Goal: Download file/media

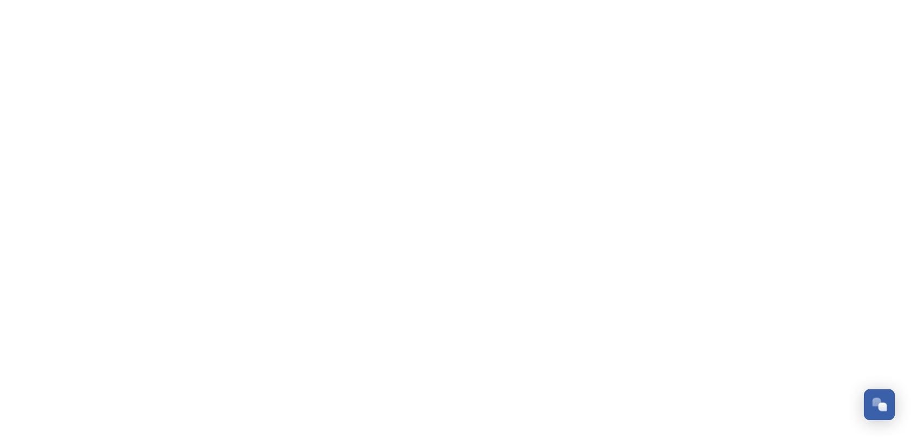
scroll to position [523, 0]
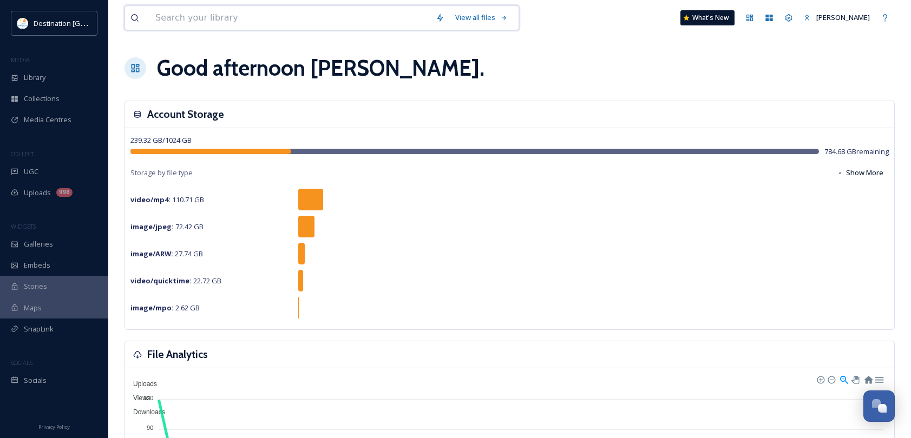
click at [260, 22] on input at bounding box center [290, 18] width 280 height 24
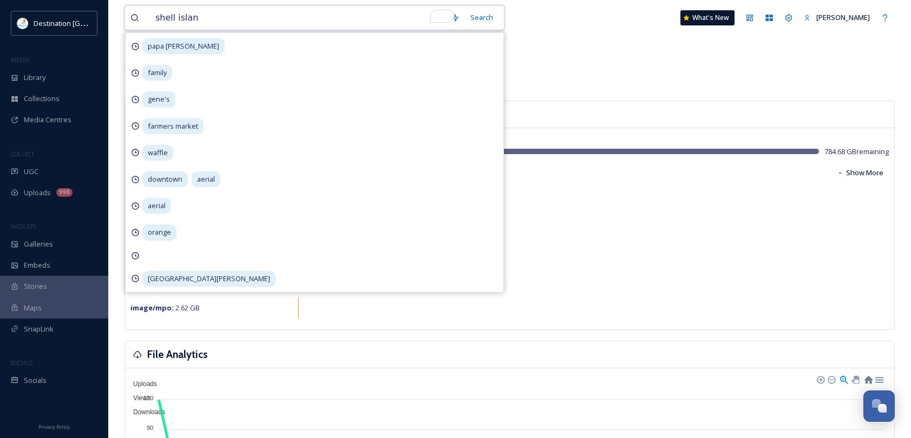
type input "[GEOGRAPHIC_DATA]"
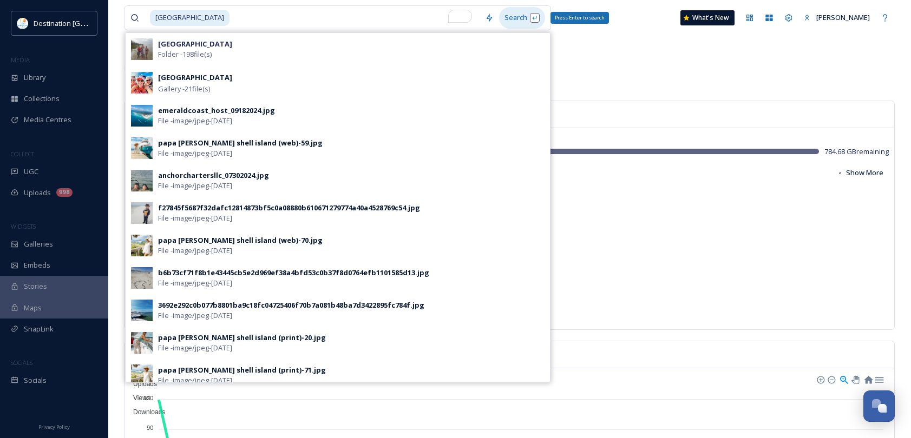
click at [523, 18] on div "Search Press Enter to search" at bounding box center [522, 17] width 46 height 21
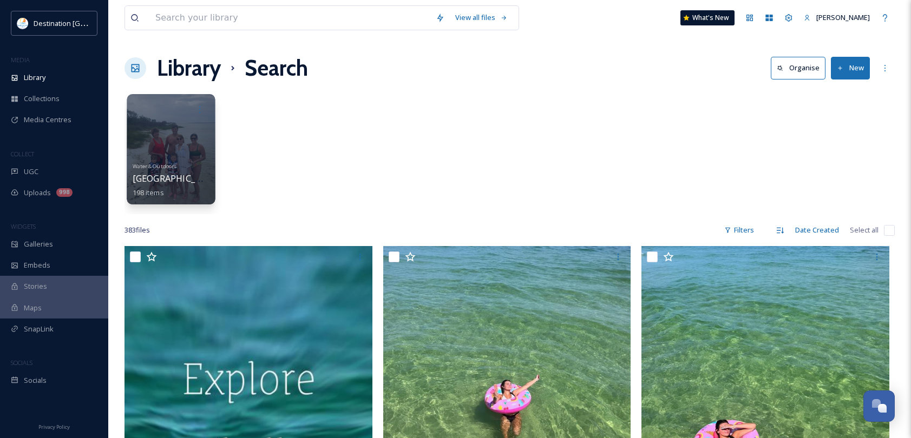
click at [168, 119] on div at bounding box center [171, 110] width 77 height 20
click at [193, 173] on div "Water & Outdoors [GEOGRAPHIC_DATA] 198 items" at bounding box center [171, 179] width 77 height 40
click at [143, 188] on span "198 items" at bounding box center [148, 192] width 31 height 10
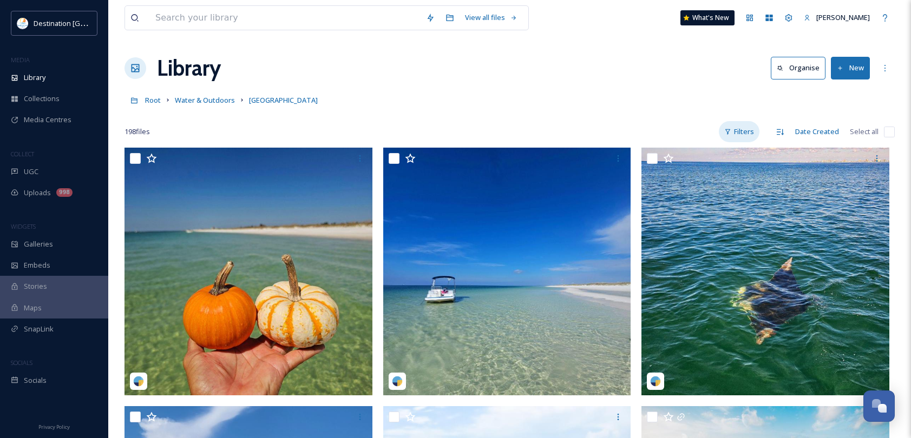
click at [749, 132] on div "Filters" at bounding box center [739, 131] width 41 height 21
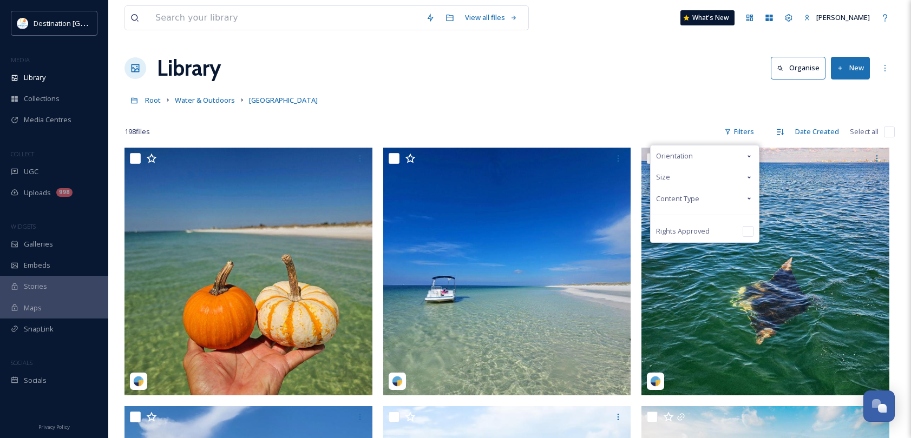
click at [700, 202] on div "Content Type" at bounding box center [704, 198] width 108 height 21
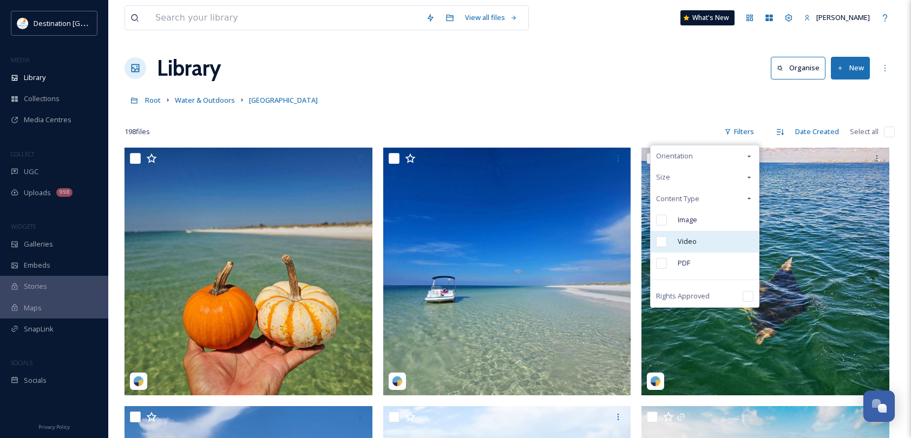
click at [690, 242] on span "Video" at bounding box center [686, 241] width 19 height 10
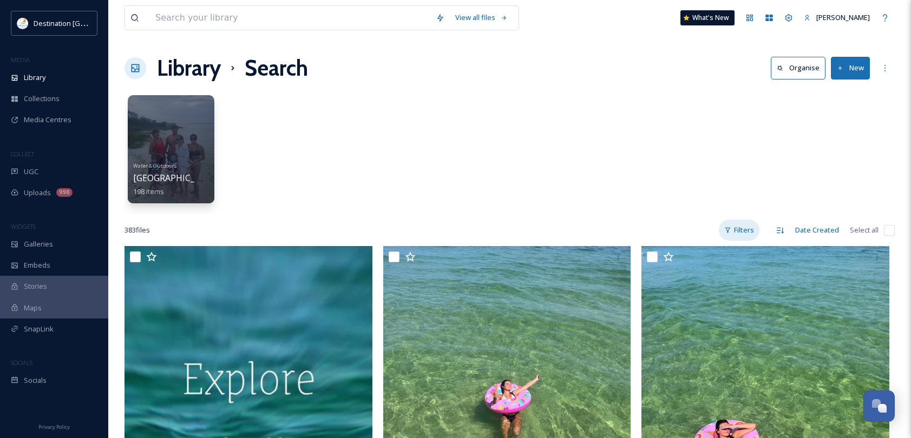
click at [741, 229] on div "Filters" at bounding box center [739, 230] width 41 height 21
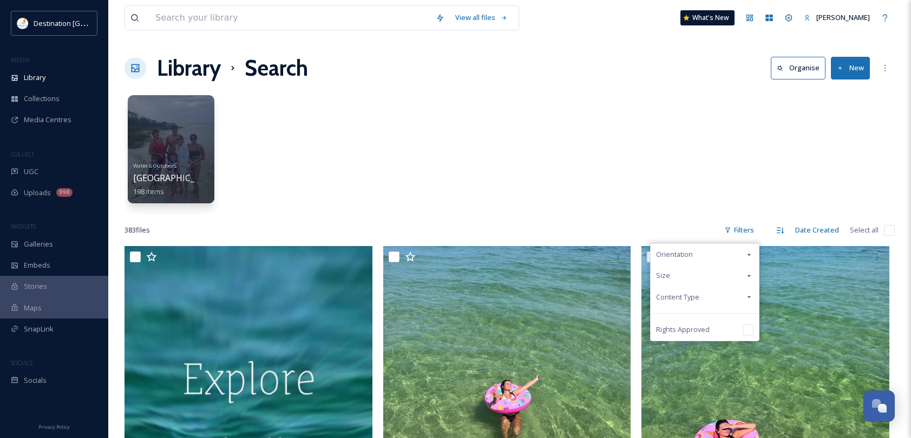
click at [686, 298] on span "Content Type" at bounding box center [677, 297] width 43 height 10
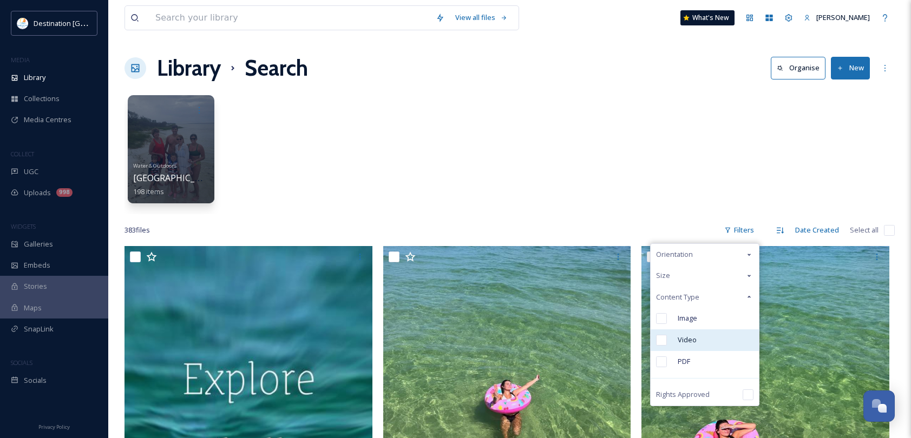
click at [686, 338] on span "Video" at bounding box center [686, 340] width 19 height 10
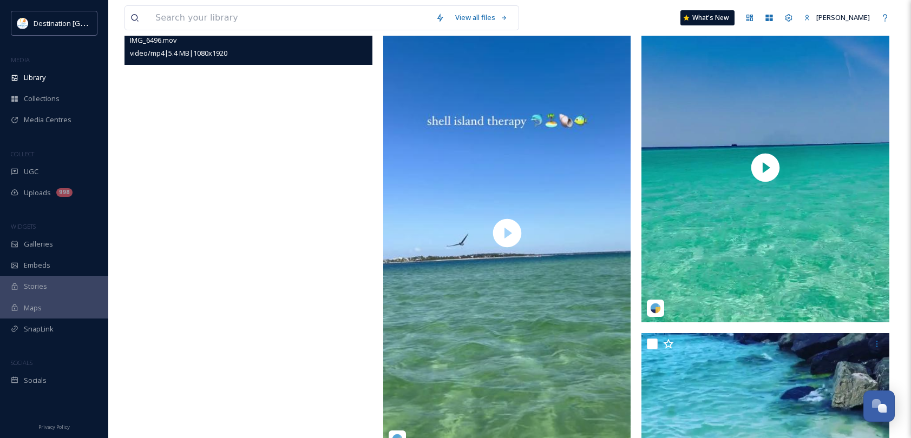
scroll to position [1082, 0]
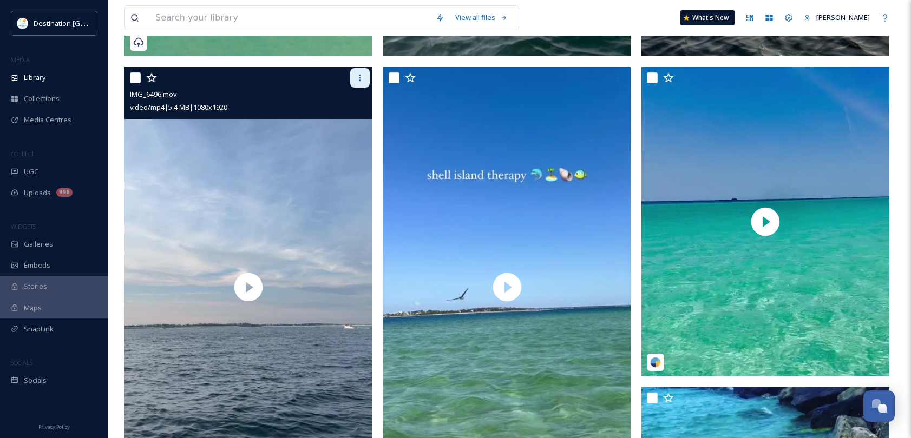
click at [356, 83] on div at bounding box center [359, 77] width 19 height 19
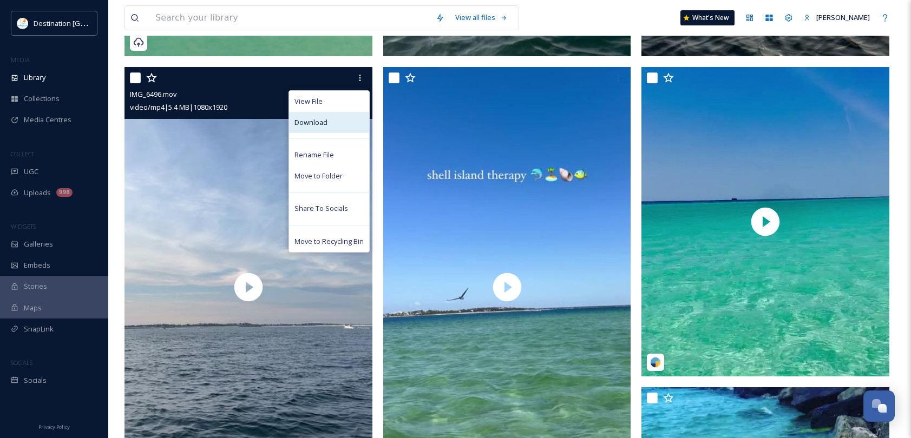
click at [333, 122] on div "Download" at bounding box center [329, 122] width 80 height 21
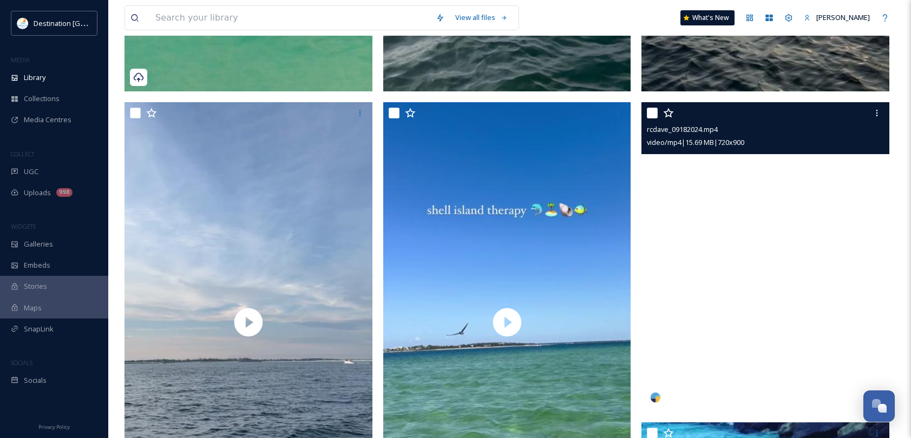
scroll to position [1028, 0]
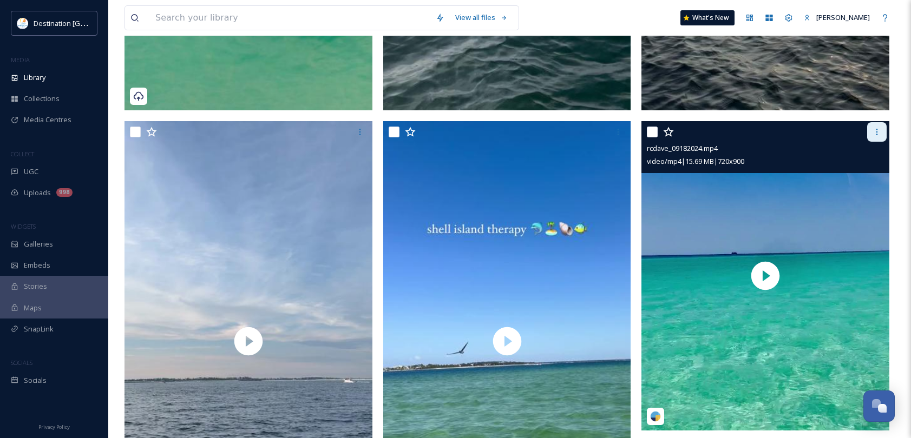
click at [871, 134] on div at bounding box center [876, 131] width 19 height 19
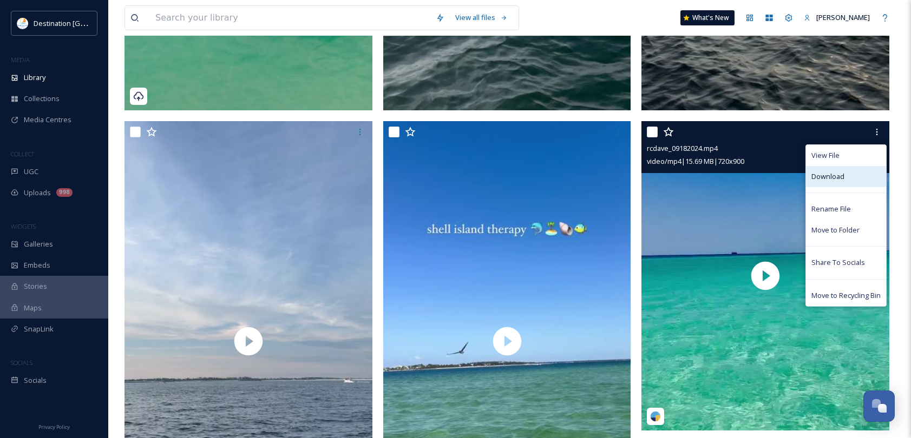
click at [849, 175] on div "Download" at bounding box center [846, 176] width 80 height 21
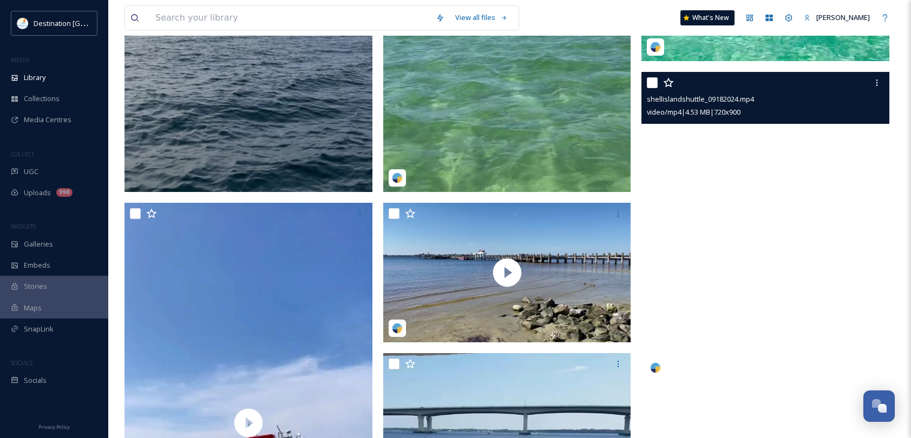
scroll to position [1393, 0]
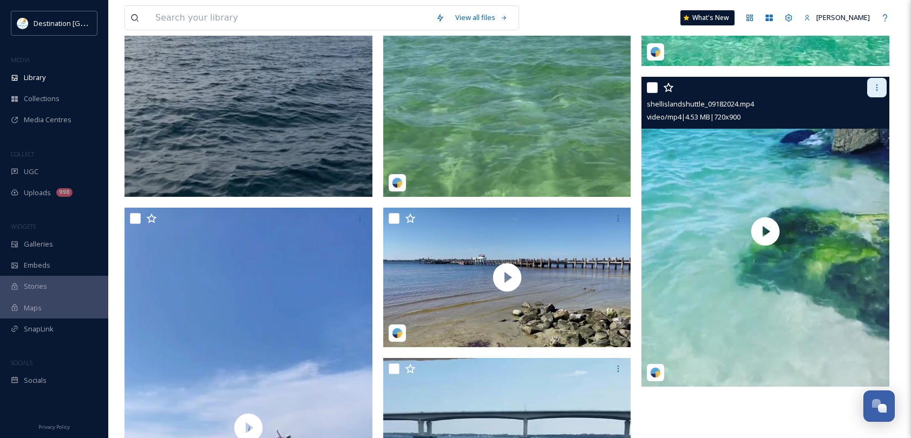
click at [877, 95] on div at bounding box center [876, 87] width 19 height 19
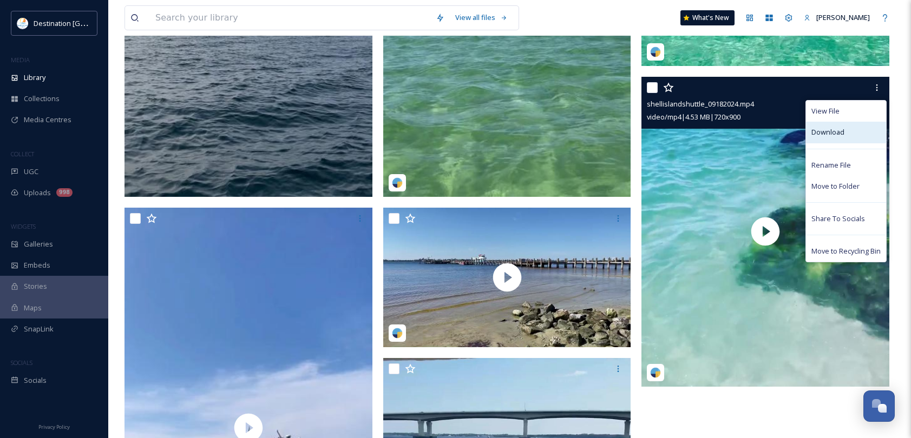
click at [833, 135] on span "Download" at bounding box center [827, 132] width 33 height 10
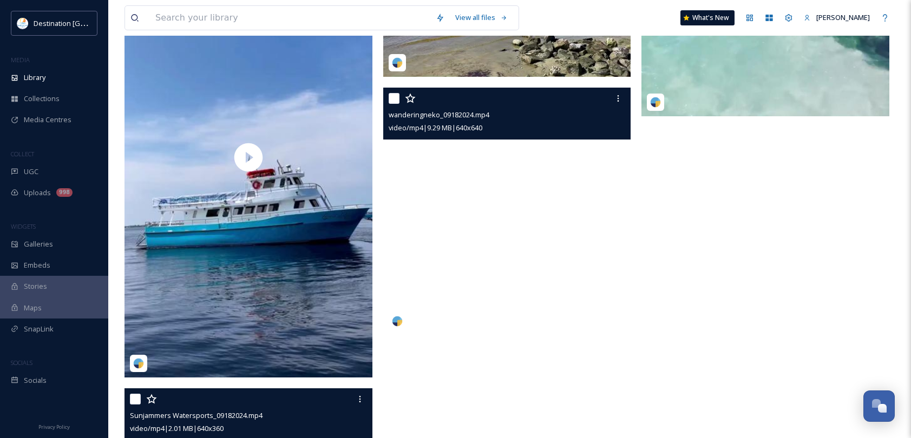
scroll to position [1771, 0]
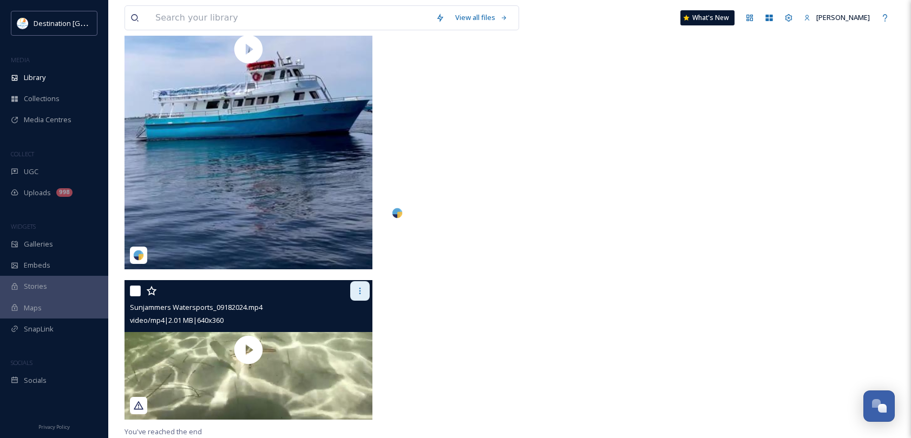
click at [357, 287] on icon at bounding box center [359, 291] width 9 height 9
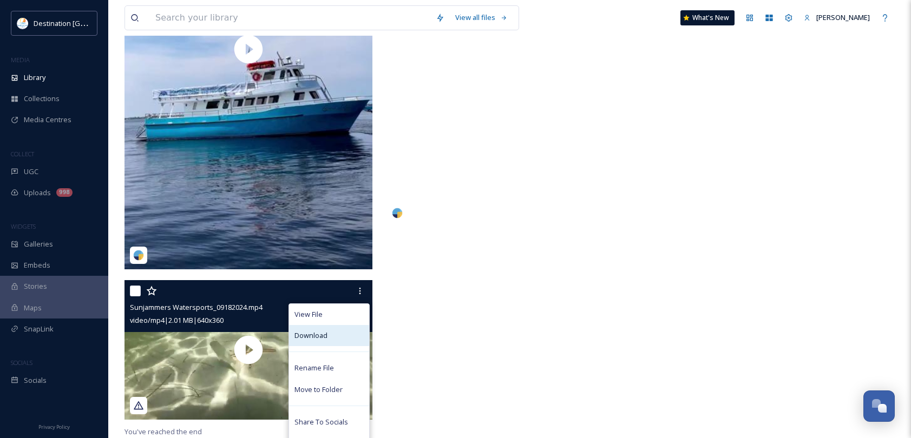
click at [337, 331] on div "Download" at bounding box center [329, 335] width 80 height 21
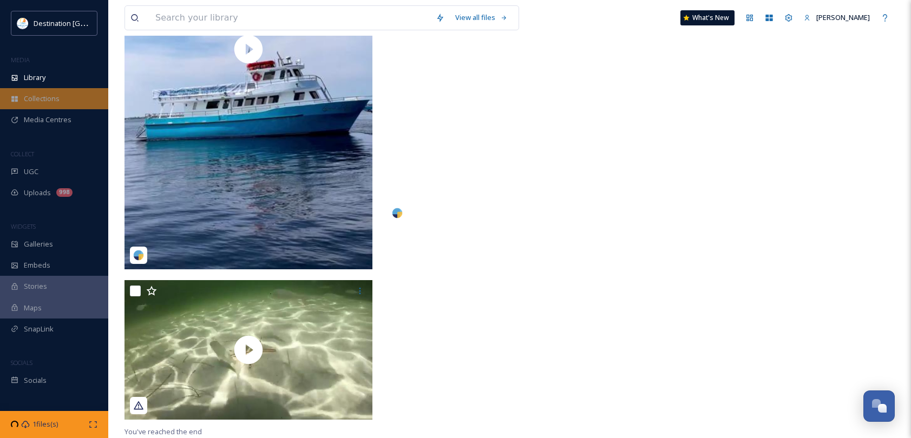
click at [15, 91] on div "Collections" at bounding box center [54, 98] width 108 height 21
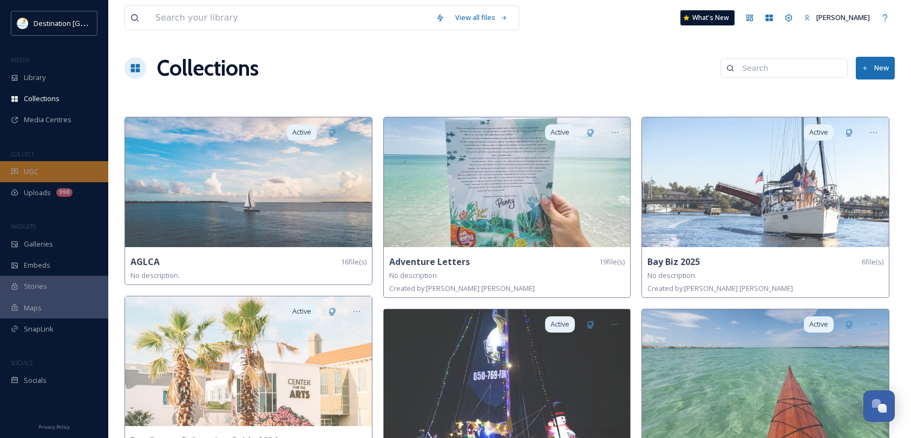
click at [26, 181] on div "UGC" at bounding box center [54, 171] width 108 height 21
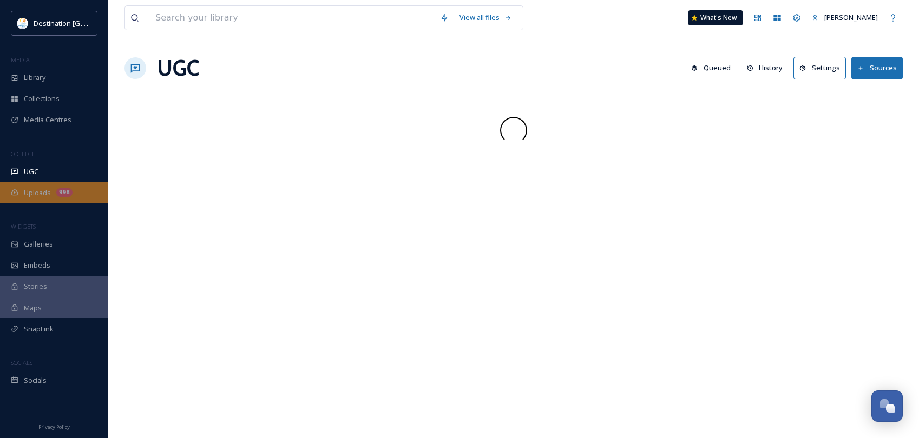
click at [27, 196] on span "Uploads" at bounding box center [37, 193] width 27 height 10
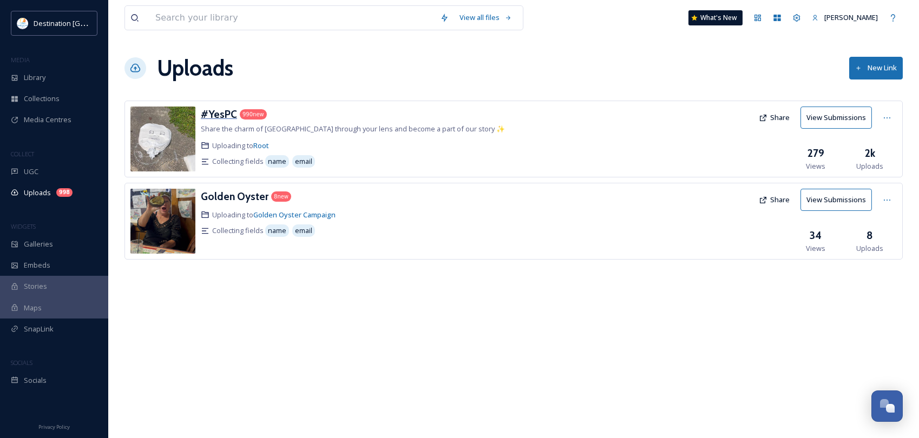
click at [210, 108] on h3 "#YesPC" at bounding box center [219, 114] width 36 height 13
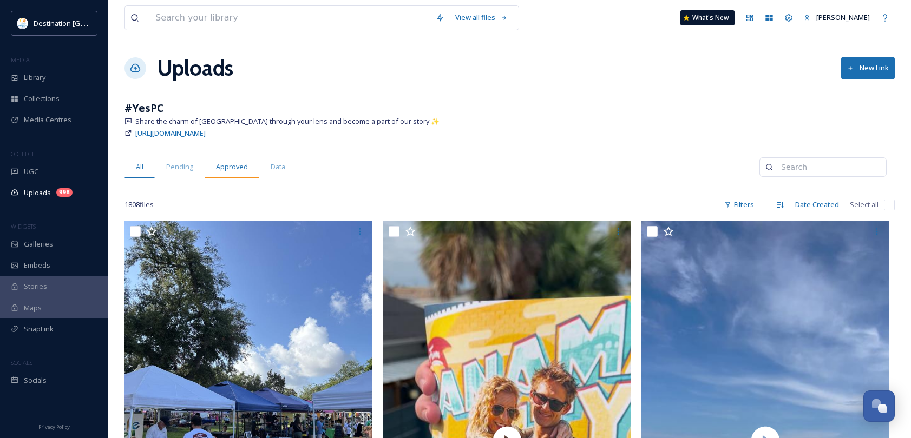
click at [220, 167] on span "Approved" at bounding box center [232, 167] width 32 height 10
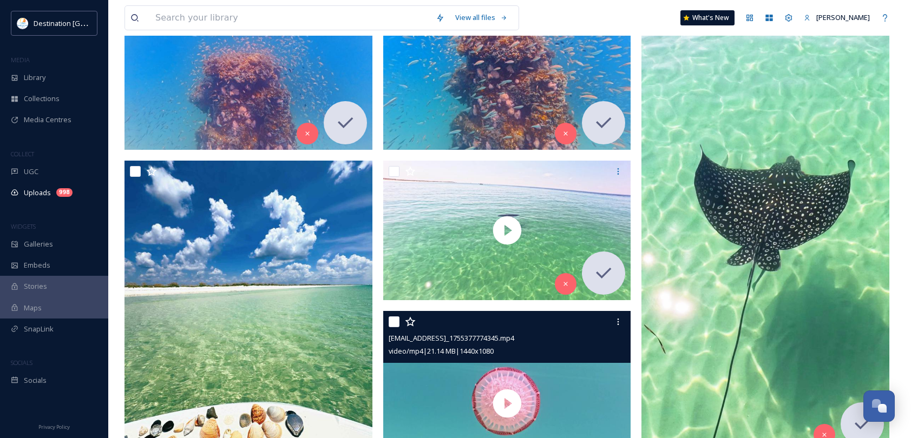
scroll to position [216, 0]
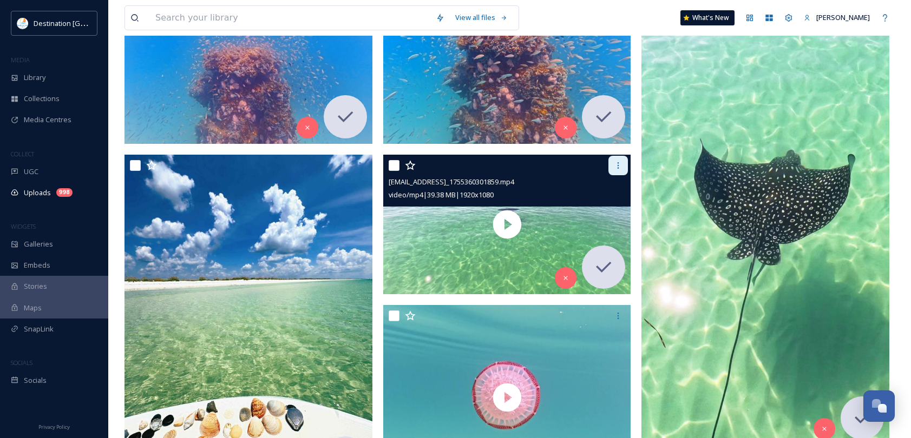
click at [613, 172] on div at bounding box center [617, 165] width 19 height 19
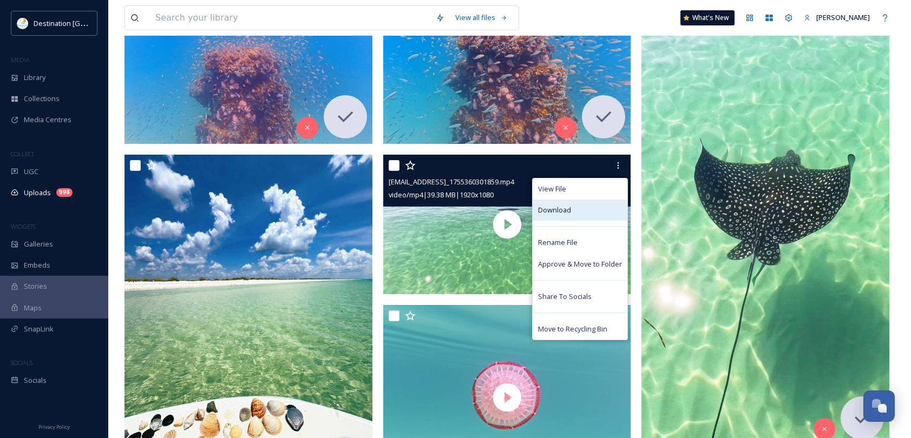
click at [590, 205] on div "Download" at bounding box center [579, 210] width 95 height 21
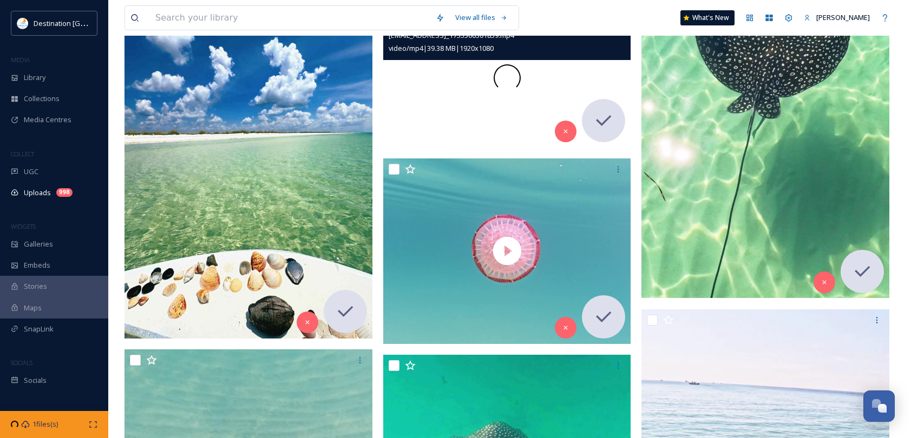
scroll to position [379, 0]
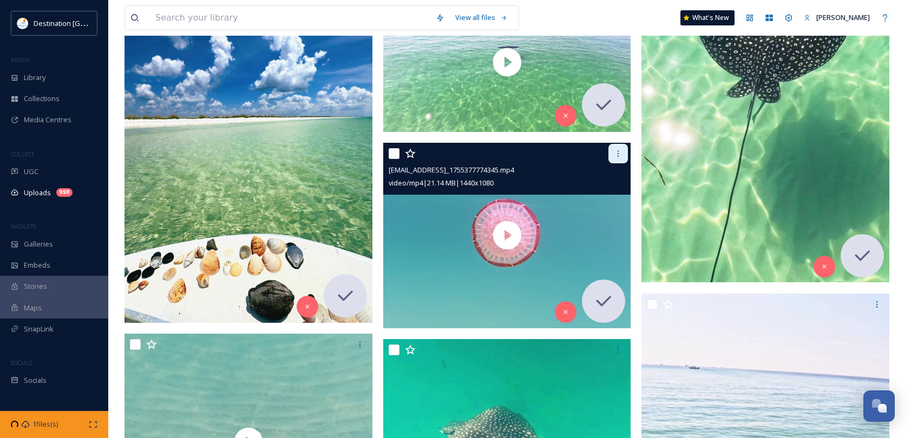
click at [615, 151] on icon at bounding box center [618, 153] width 9 height 9
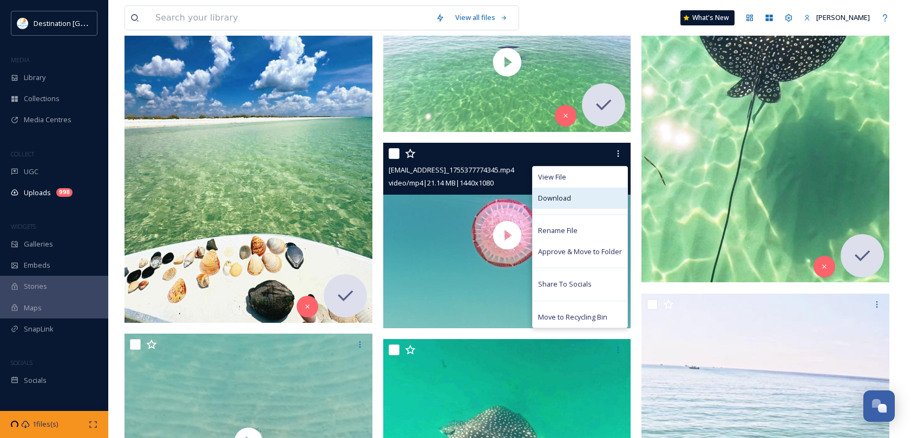
click at [581, 203] on div "Download" at bounding box center [579, 198] width 95 height 21
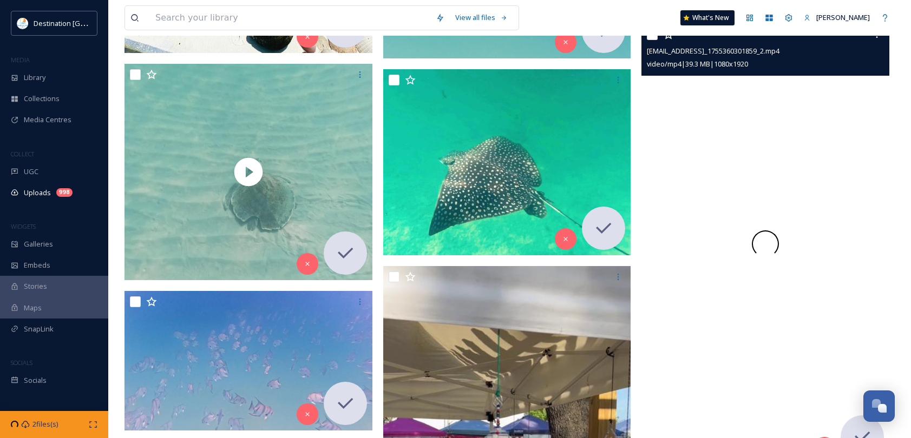
scroll to position [649, 0]
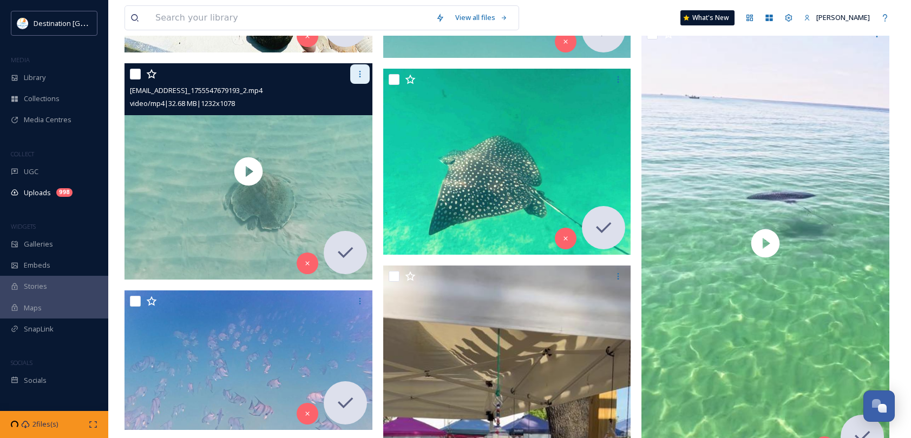
click at [360, 77] on icon at bounding box center [359, 74] width 9 height 9
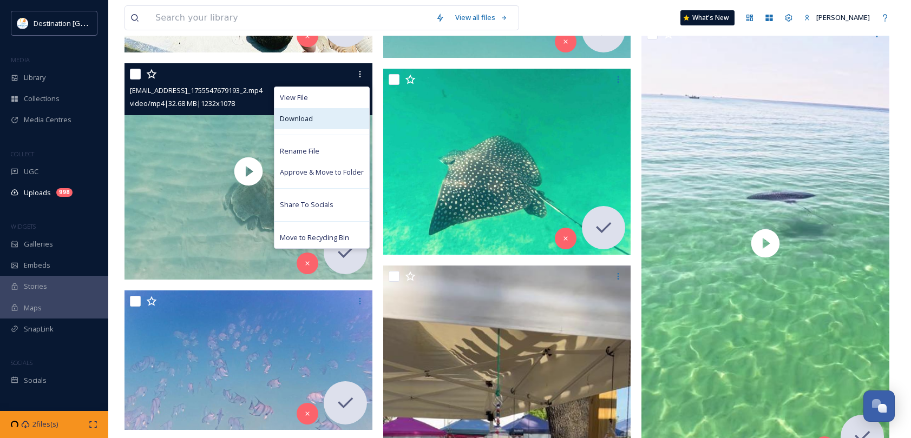
click at [341, 126] on div "Download" at bounding box center [321, 118] width 95 height 21
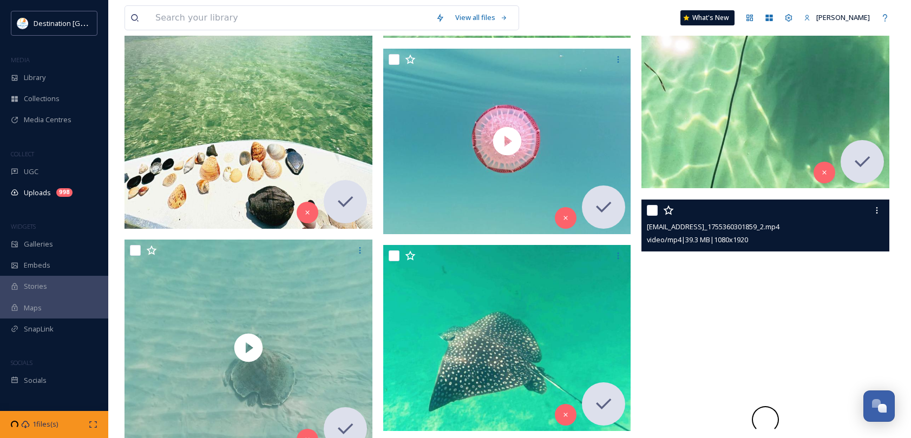
scroll to position [433, 0]
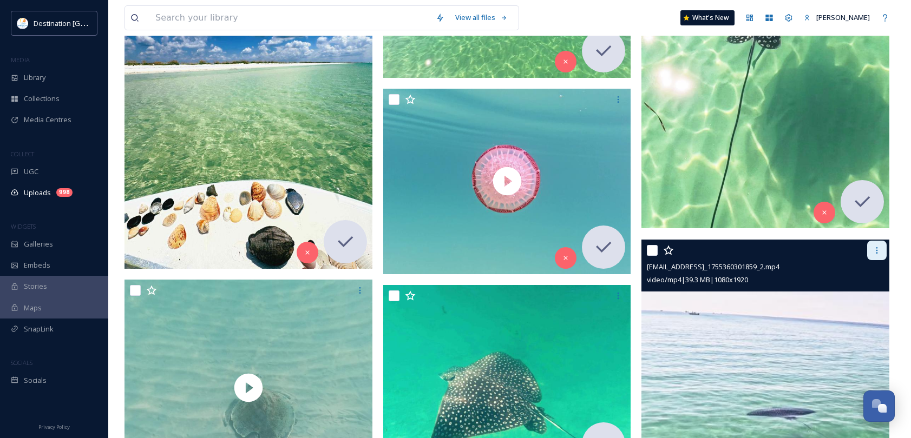
click at [874, 255] on div at bounding box center [876, 250] width 19 height 19
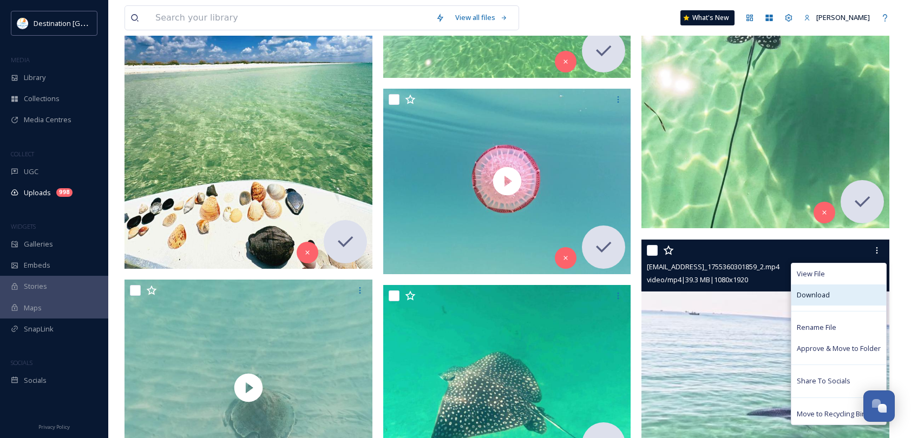
click at [826, 297] on span "Download" at bounding box center [812, 295] width 33 height 10
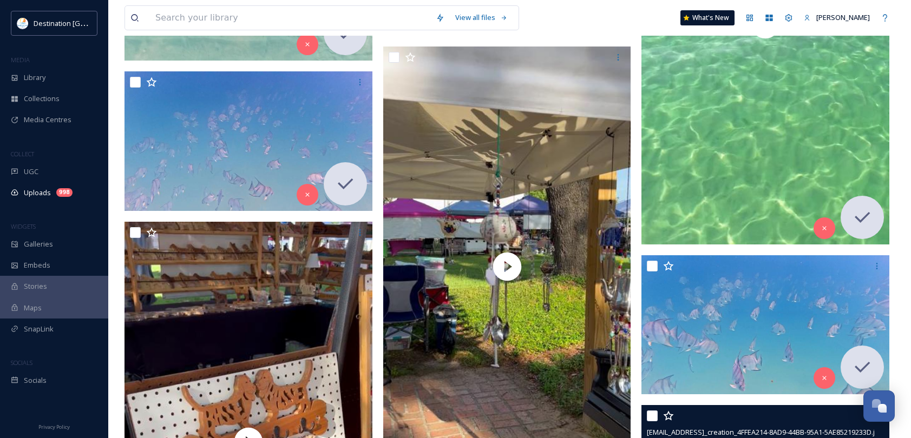
scroll to position [595, 0]
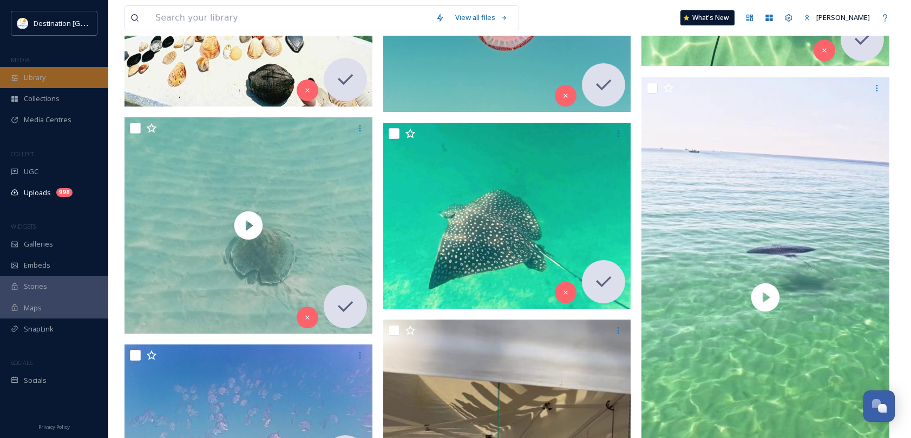
click at [31, 82] on span "Library" at bounding box center [35, 78] width 22 height 10
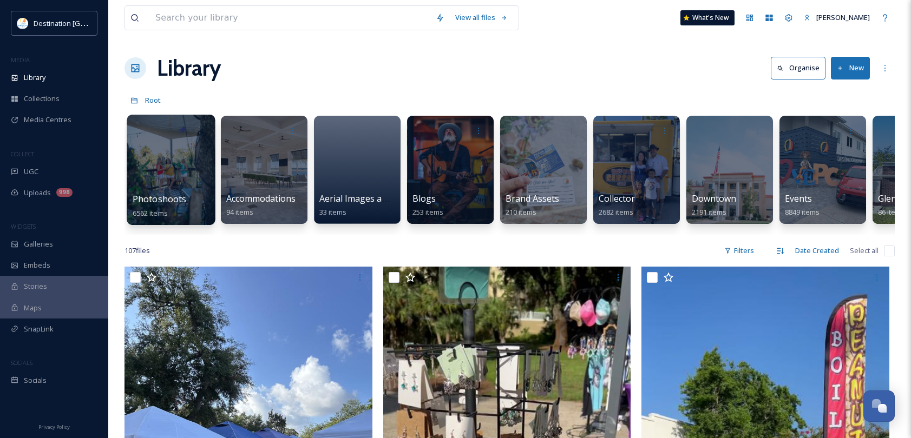
click at [192, 208] on div "Photoshoots 6562 items" at bounding box center [171, 206] width 77 height 27
click at [170, 175] on div at bounding box center [171, 170] width 88 height 110
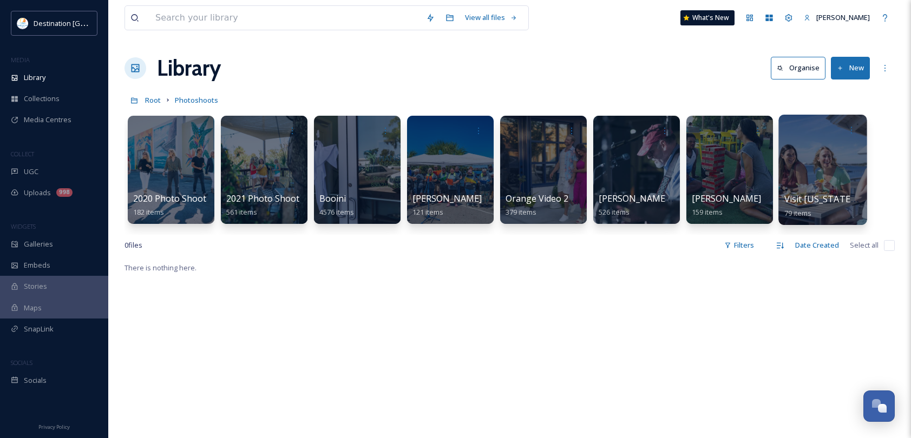
click at [828, 205] on span "Visit [US_STATE] Photo Shoot 2024" at bounding box center [857, 199] width 146 height 12
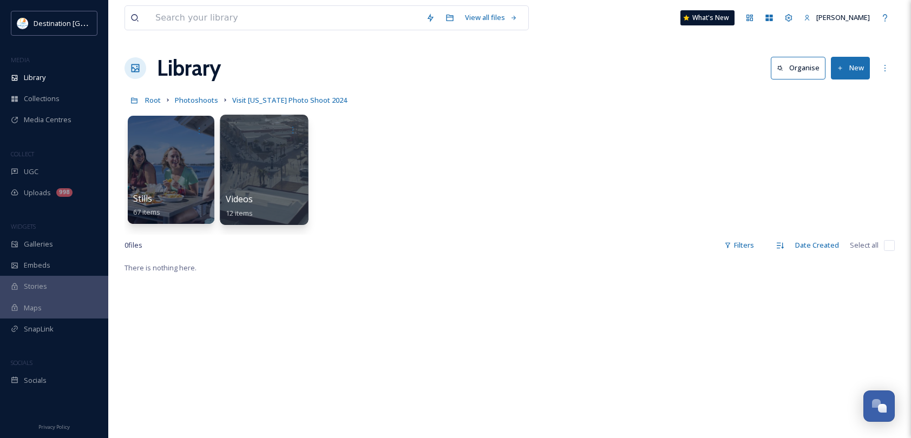
click at [251, 138] on div at bounding box center [264, 130] width 77 height 20
click at [285, 205] on div "Videos 12 items" at bounding box center [264, 206] width 77 height 27
click at [264, 172] on div at bounding box center [264, 170] width 88 height 110
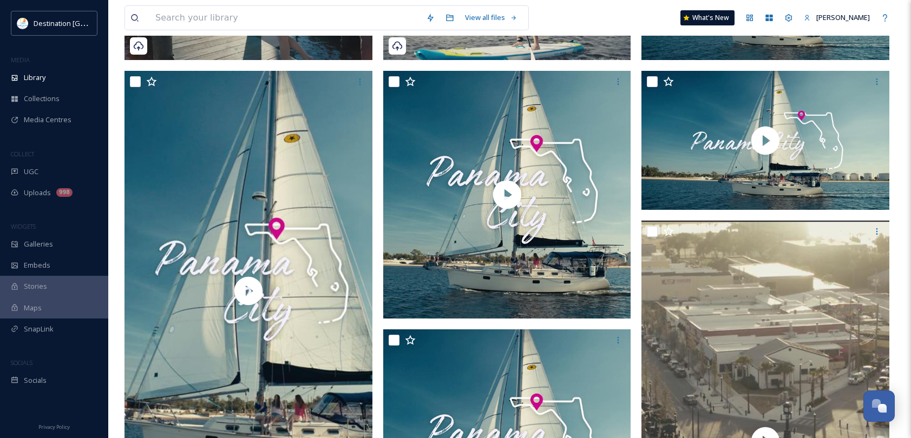
scroll to position [217, 0]
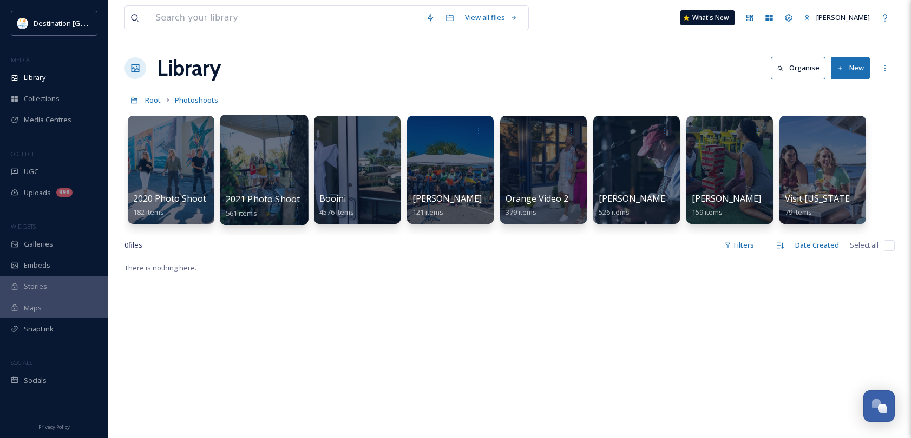
click at [249, 175] on div at bounding box center [264, 170] width 88 height 110
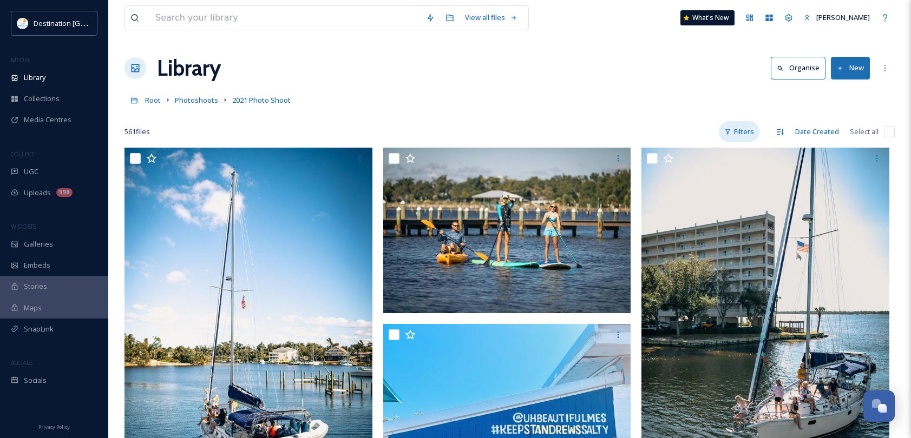
click at [752, 133] on div "Filters" at bounding box center [739, 131] width 41 height 21
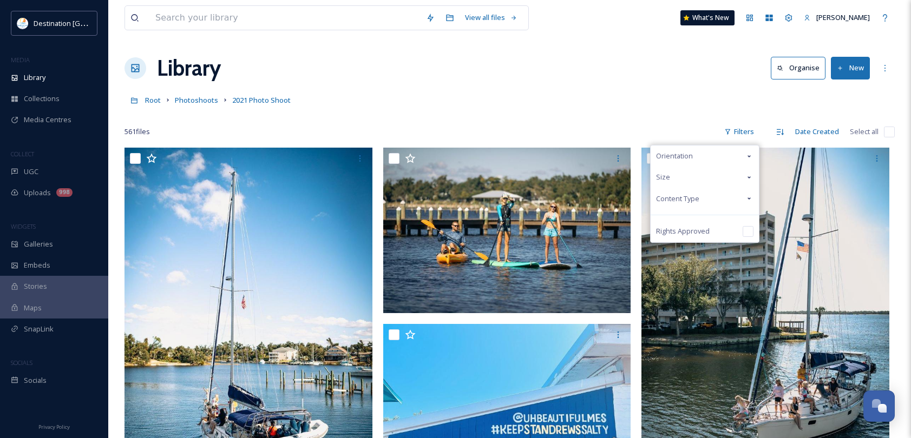
click at [710, 207] on div "Content Type" at bounding box center [704, 198] width 108 height 21
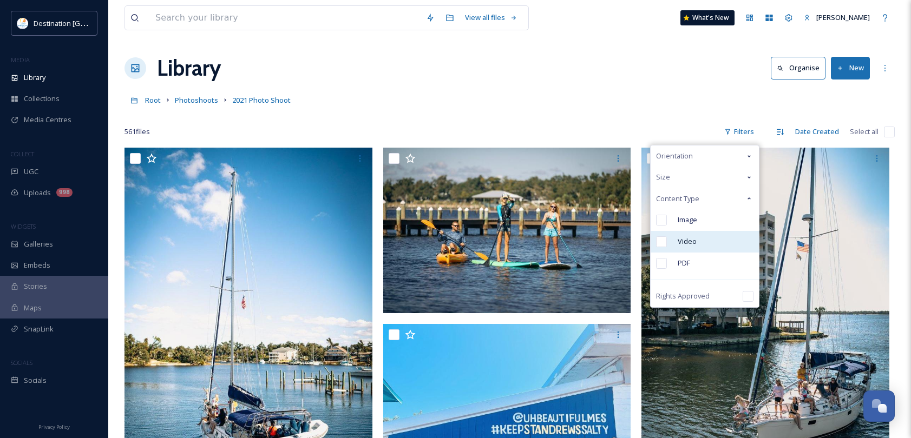
click at [705, 237] on div "Video" at bounding box center [704, 242] width 108 height 22
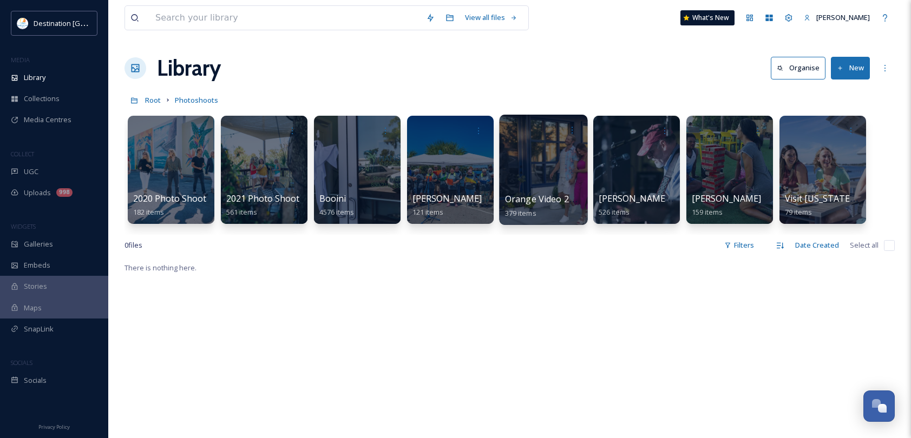
click at [564, 167] on div at bounding box center [543, 170] width 88 height 110
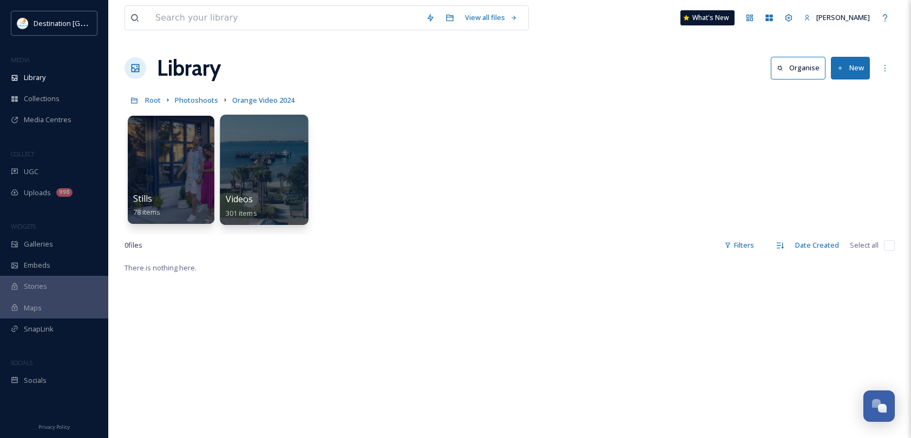
click at [274, 139] on div at bounding box center [264, 130] width 77 height 20
click at [281, 159] on div at bounding box center [264, 170] width 88 height 110
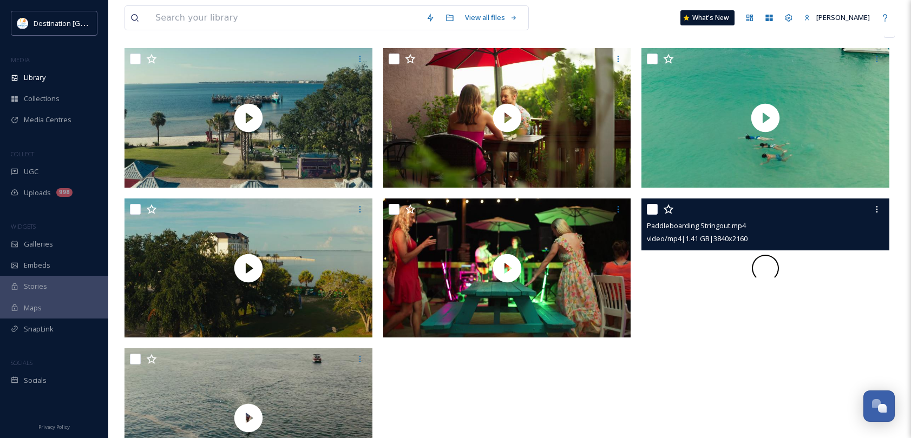
scroll to position [162, 0]
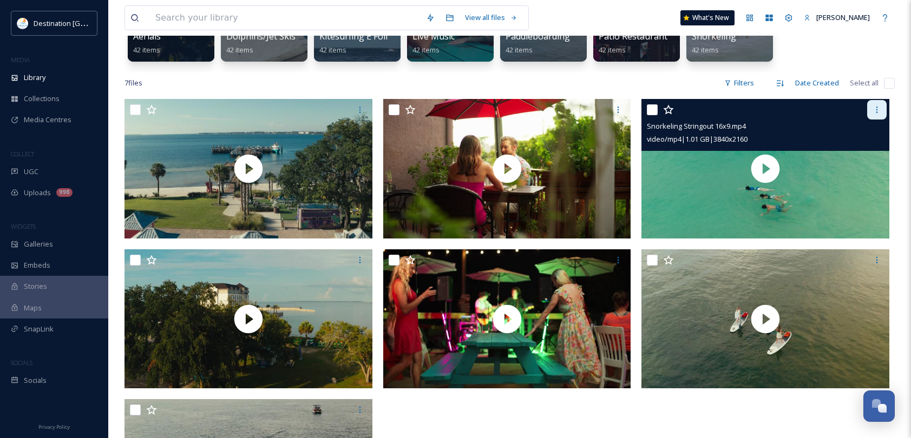
click at [875, 109] on icon at bounding box center [876, 110] width 9 height 9
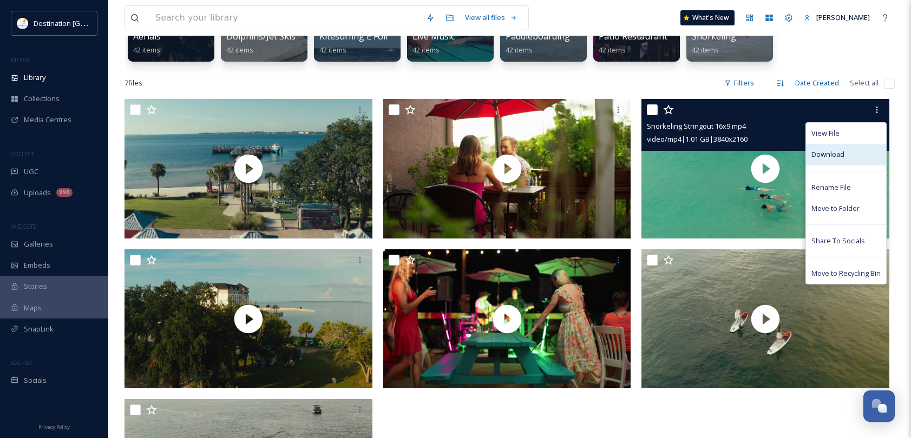
click at [847, 149] on div "Download" at bounding box center [846, 154] width 80 height 21
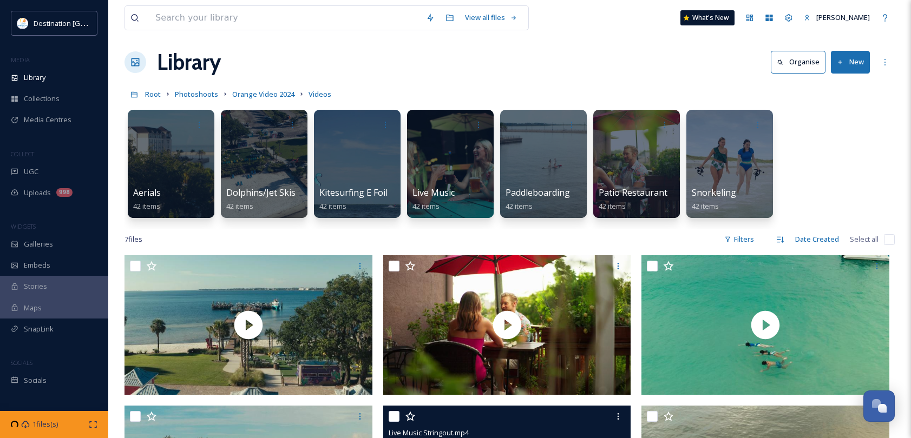
scroll to position [0, 0]
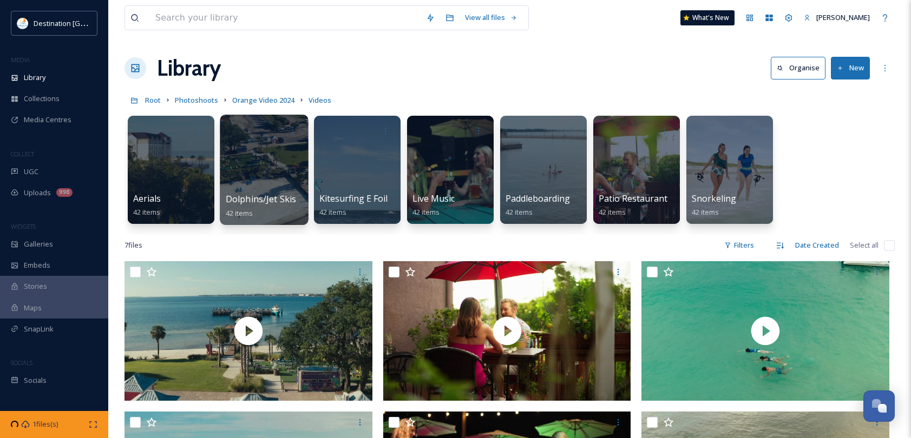
click at [260, 164] on div at bounding box center [264, 170] width 88 height 110
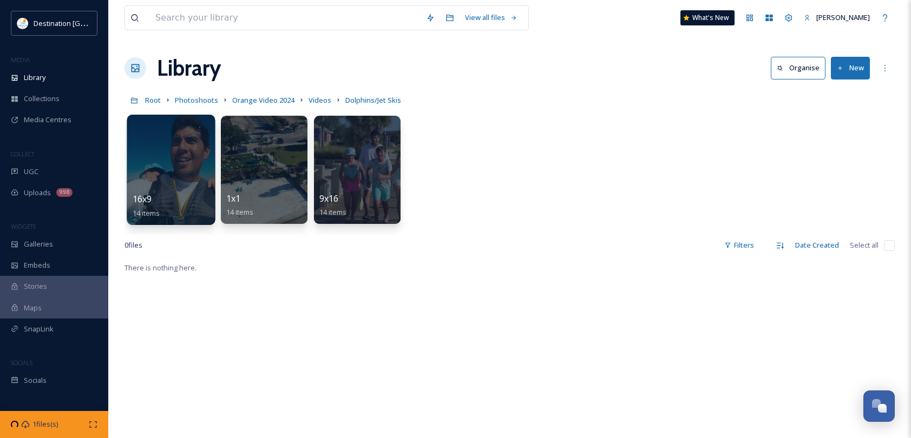
click at [170, 165] on div at bounding box center [171, 170] width 88 height 110
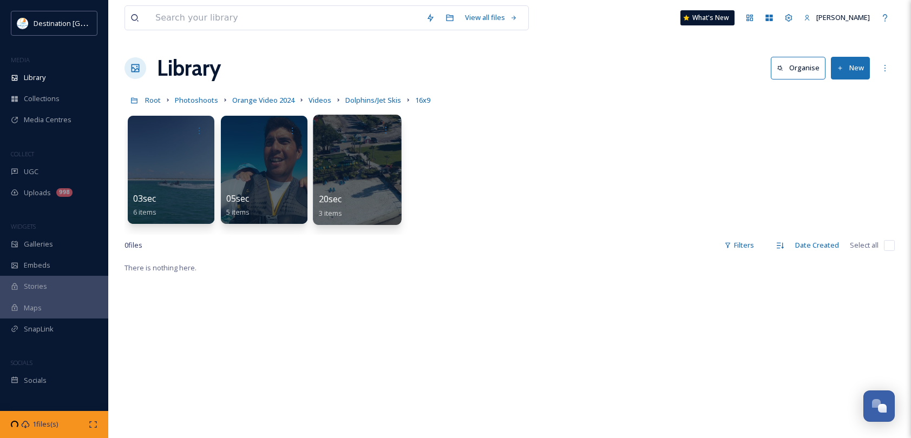
click at [361, 183] on div at bounding box center [357, 170] width 88 height 110
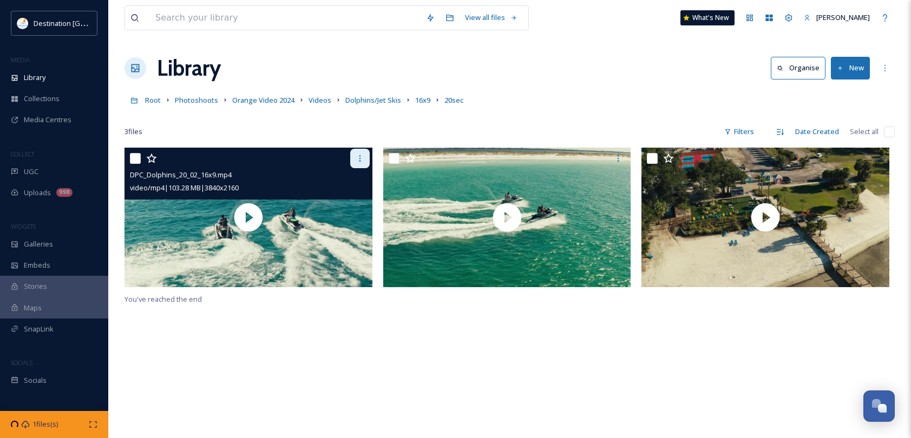
click at [357, 163] on div at bounding box center [359, 158] width 19 height 19
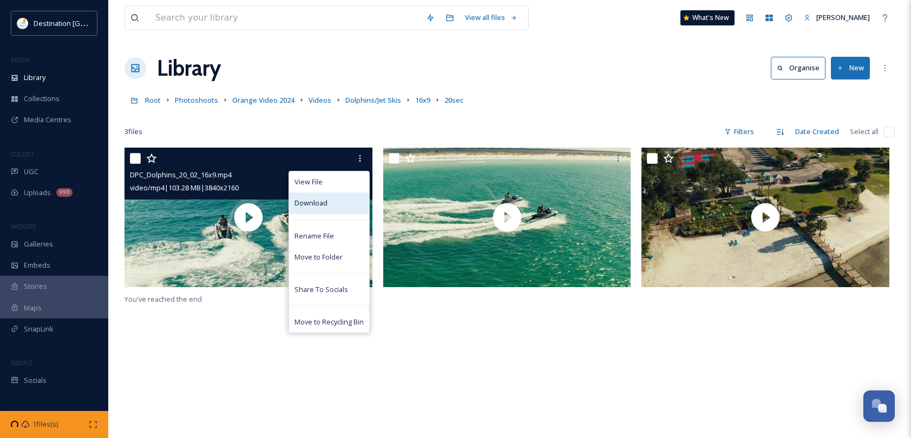
click at [345, 204] on div "Download" at bounding box center [329, 203] width 80 height 21
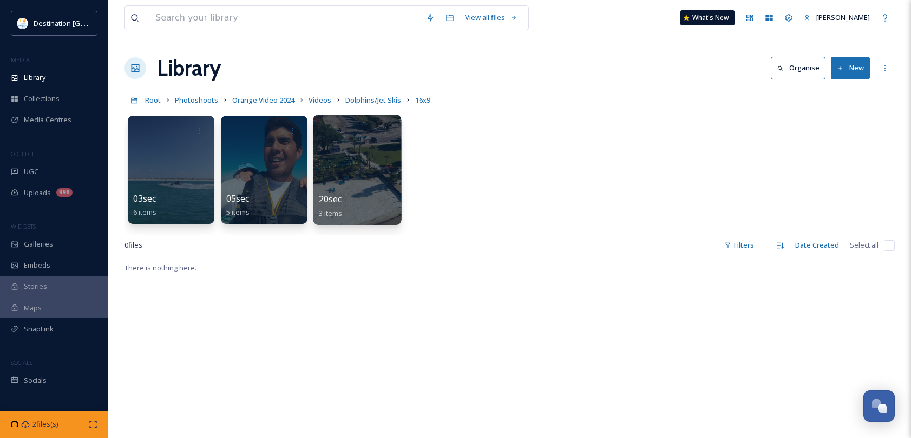
drag, startPoint x: 383, startPoint y: 195, endPoint x: 376, endPoint y: 180, distance: 17.4
click at [376, 180] on div at bounding box center [357, 170] width 88 height 110
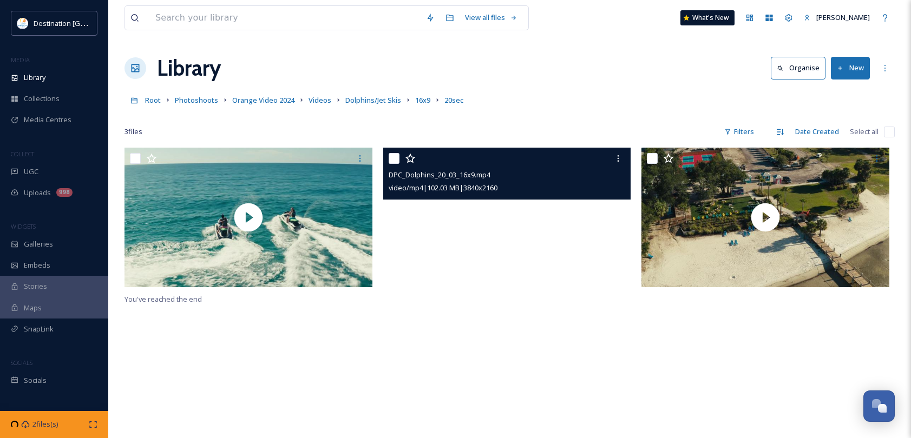
click at [453, 241] on video "DPC_Dolphins_20_03_16x9.mp4" at bounding box center [507, 218] width 248 height 140
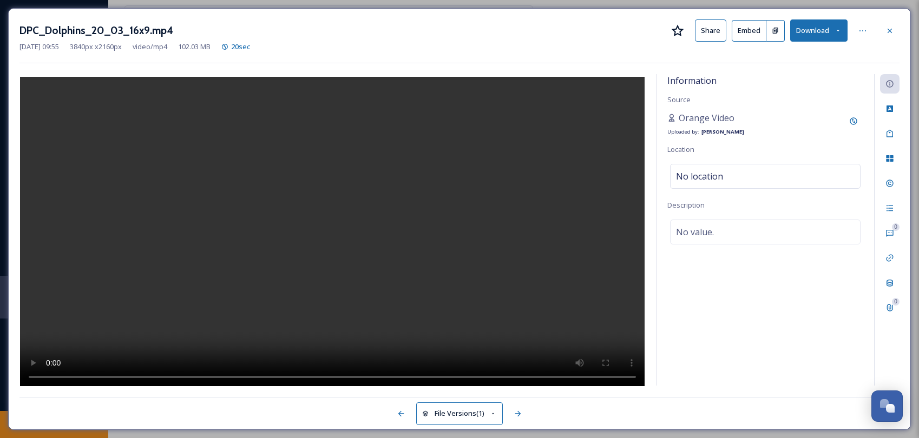
click at [840, 34] on button "Download" at bounding box center [818, 30] width 57 height 22
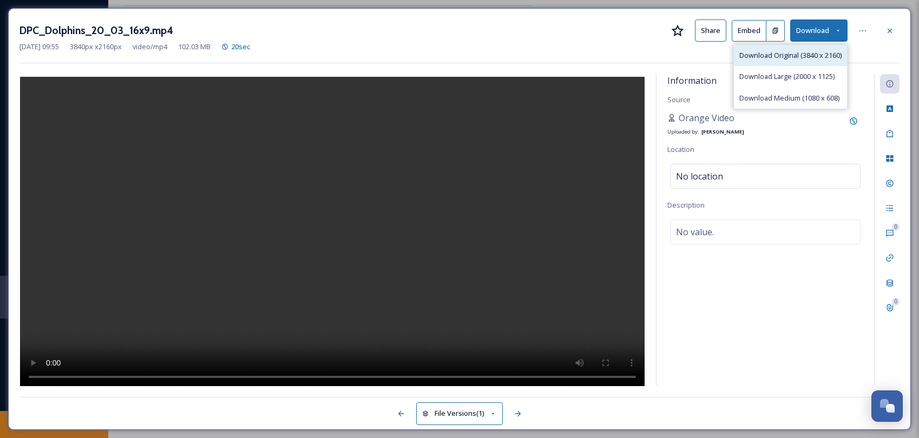
click at [785, 63] on div "Download Original (3840 x 2160)" at bounding box center [790, 55] width 113 height 21
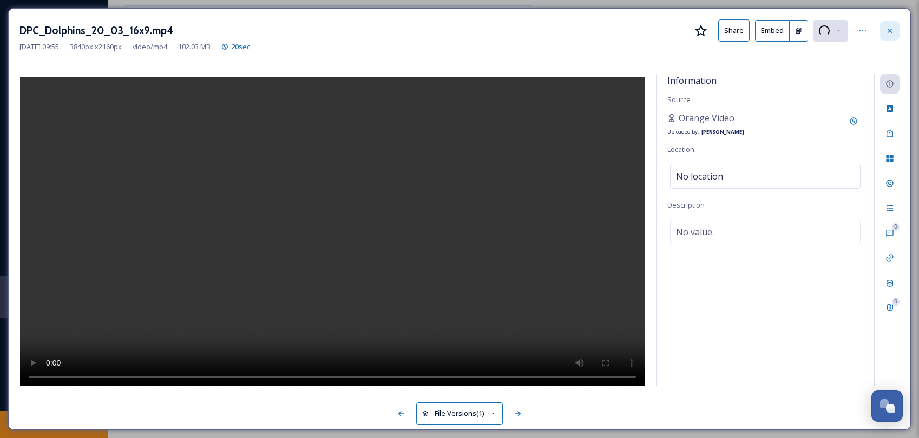
click at [890, 29] on icon at bounding box center [889, 31] width 9 height 9
